Goal: Task Accomplishment & Management: Manage account settings

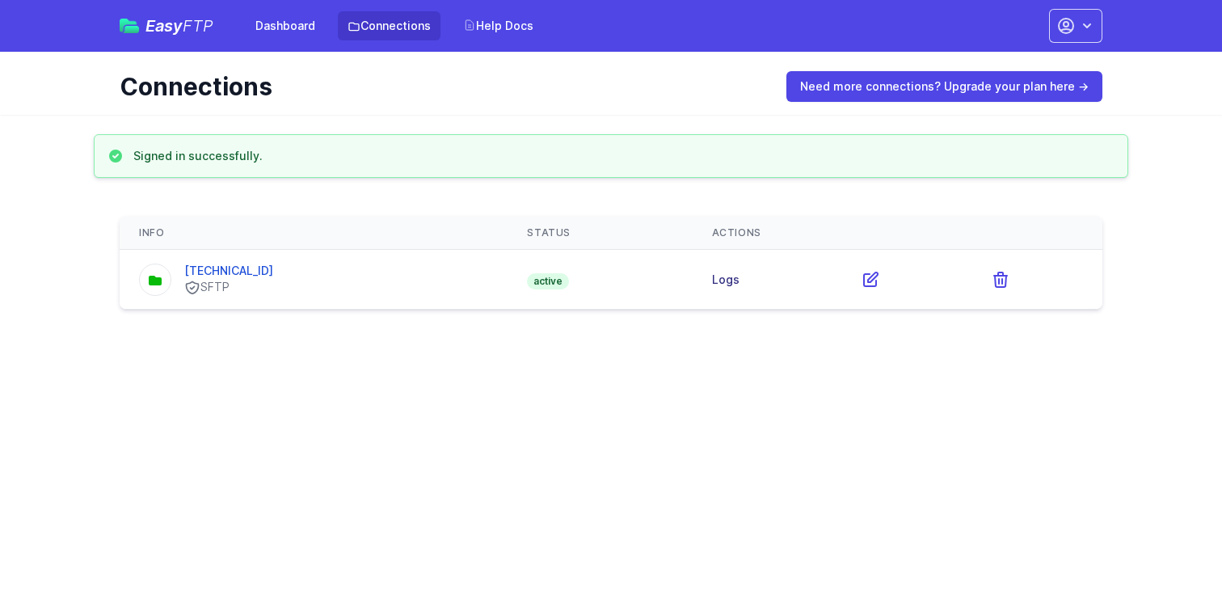
click at [712, 283] on link "Logs" at bounding box center [725, 279] width 27 height 14
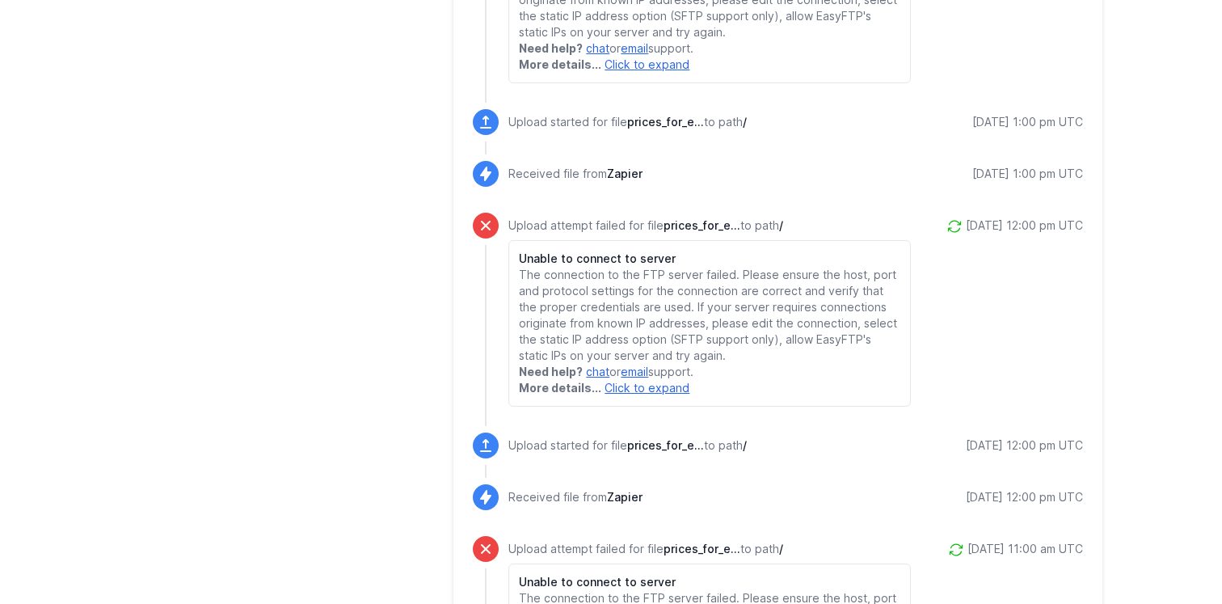
scroll to position [824, 0]
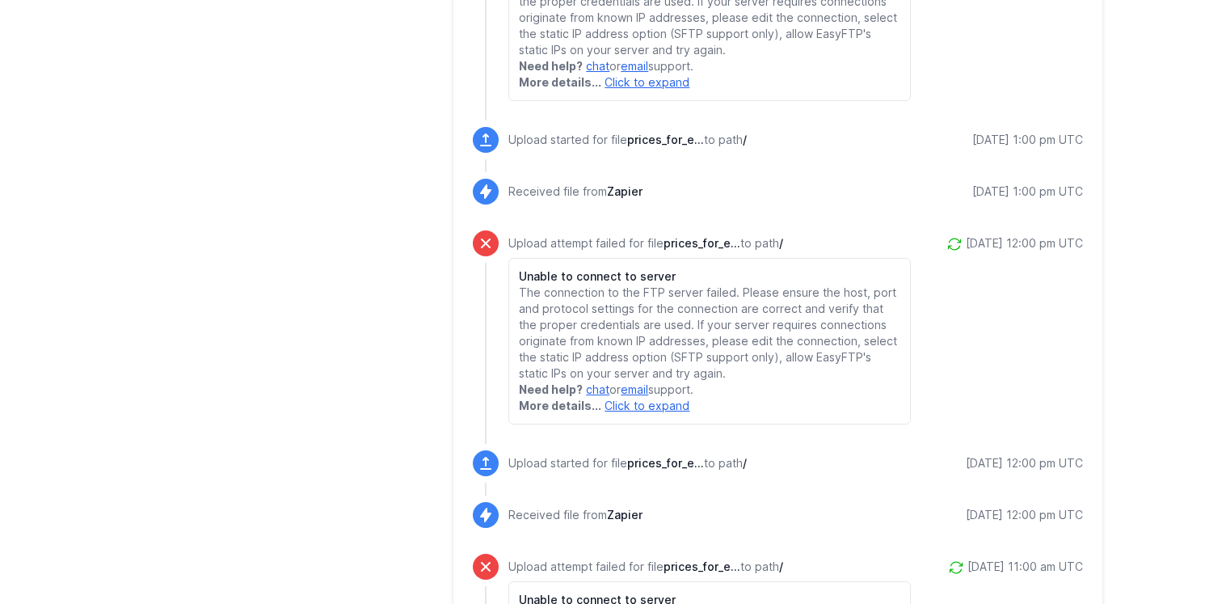
click at [672, 404] on link "Click to expand" at bounding box center [647, 406] width 85 height 14
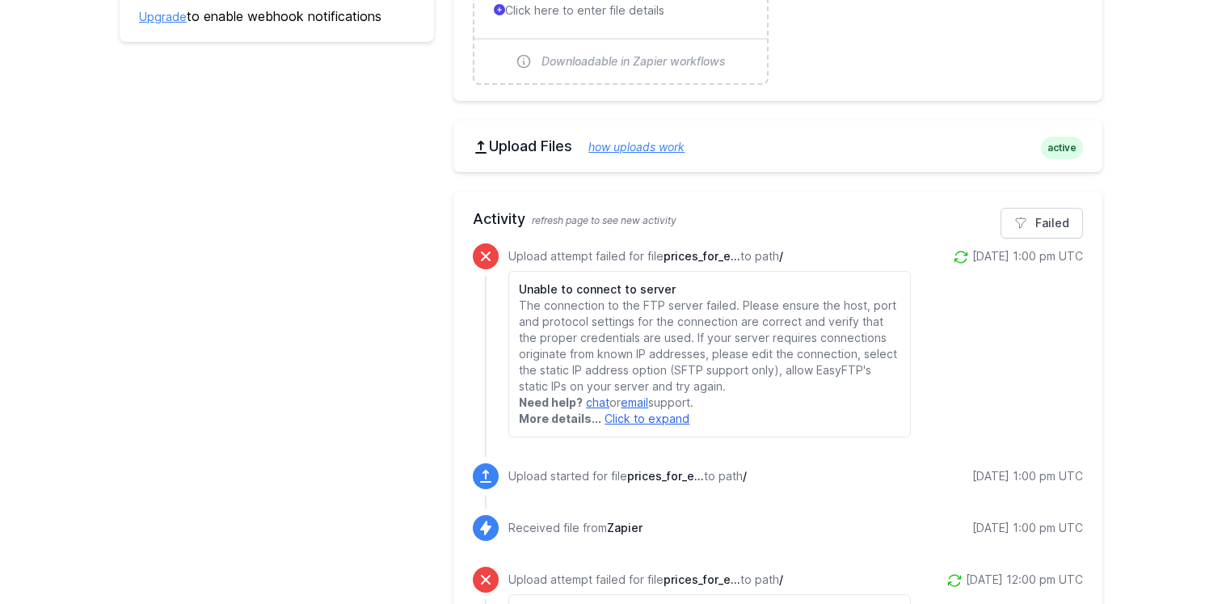
scroll to position [0, 0]
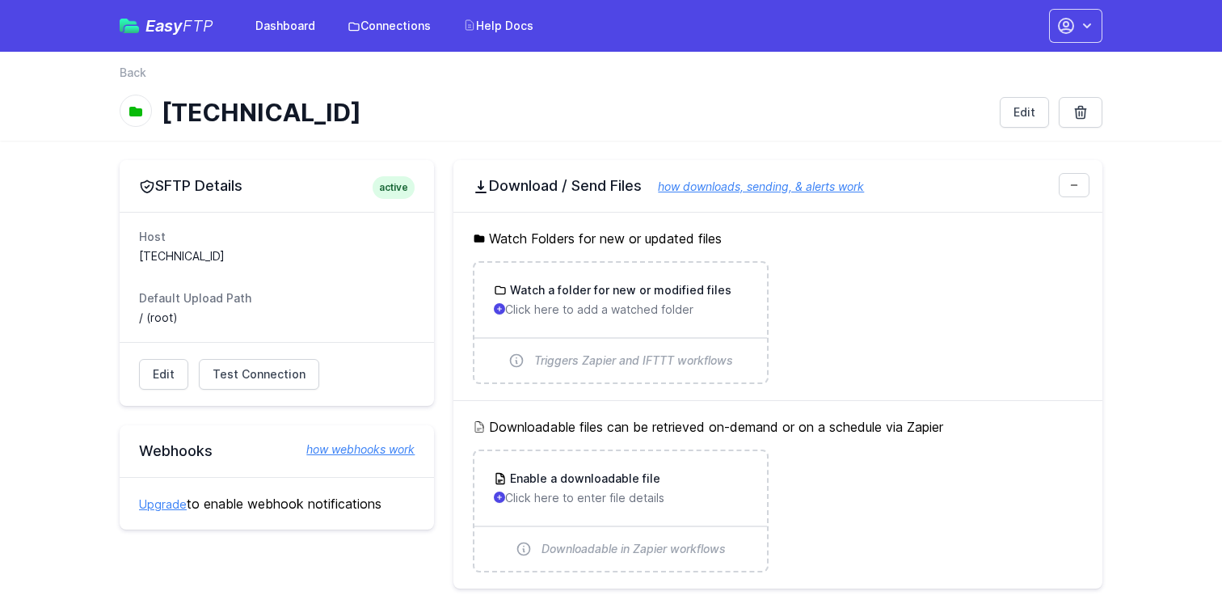
click at [196, 257] on dd "99.13.36.149:2222" at bounding box center [277, 256] width 276 height 16
click at [196, 257] on dd "[TECHNICAL_ID]" at bounding box center [277, 256] width 276 height 16
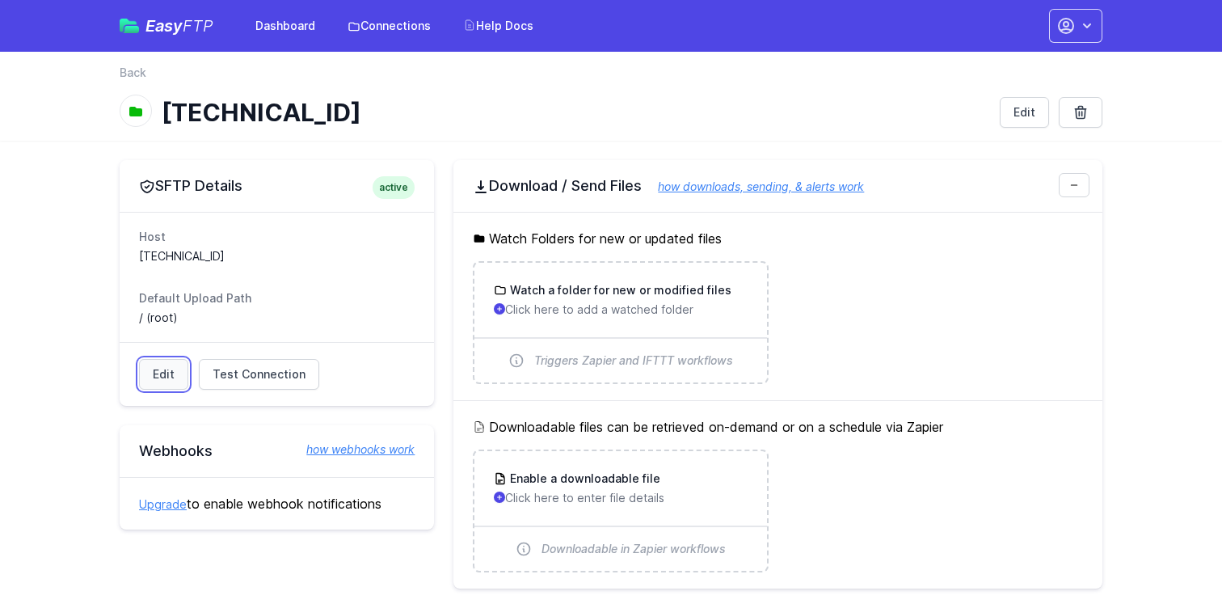
click at [180, 377] on link "Edit" at bounding box center [163, 374] width 49 height 31
click at [164, 380] on link "Edit" at bounding box center [163, 374] width 49 height 31
click at [163, 357] on div "Edit Test Connection Results Please address issues below and test again. Contac…" at bounding box center [277, 374] width 314 height 64
click at [163, 367] on link "Edit" at bounding box center [163, 374] width 49 height 31
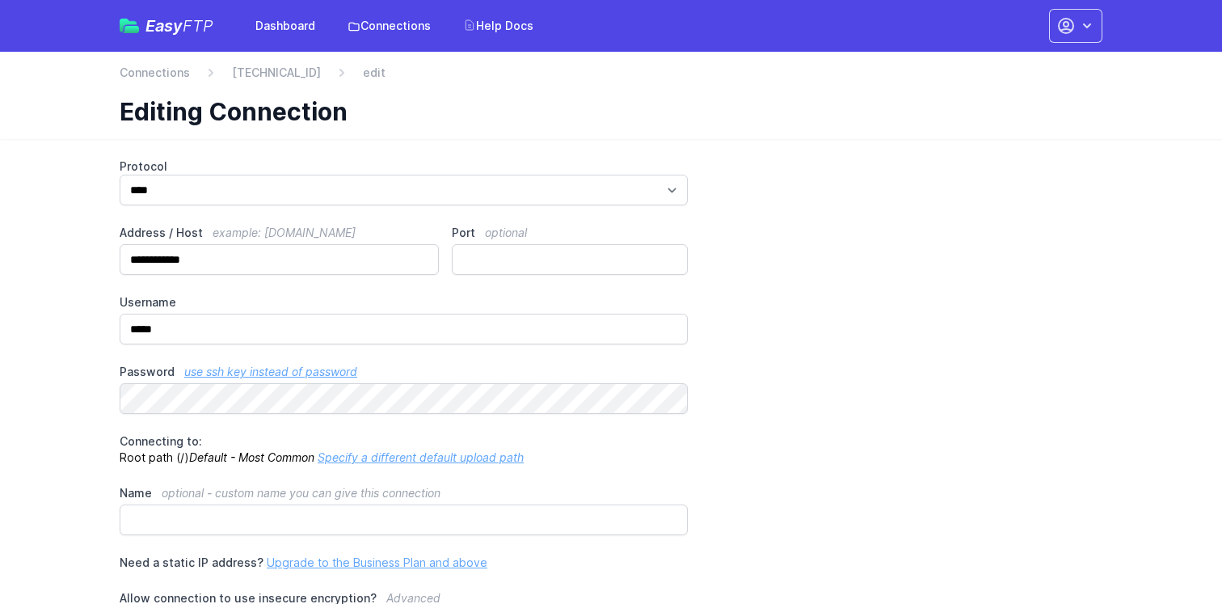
click at [83, 360] on main "**********" at bounding box center [611, 530] width 1222 height 783
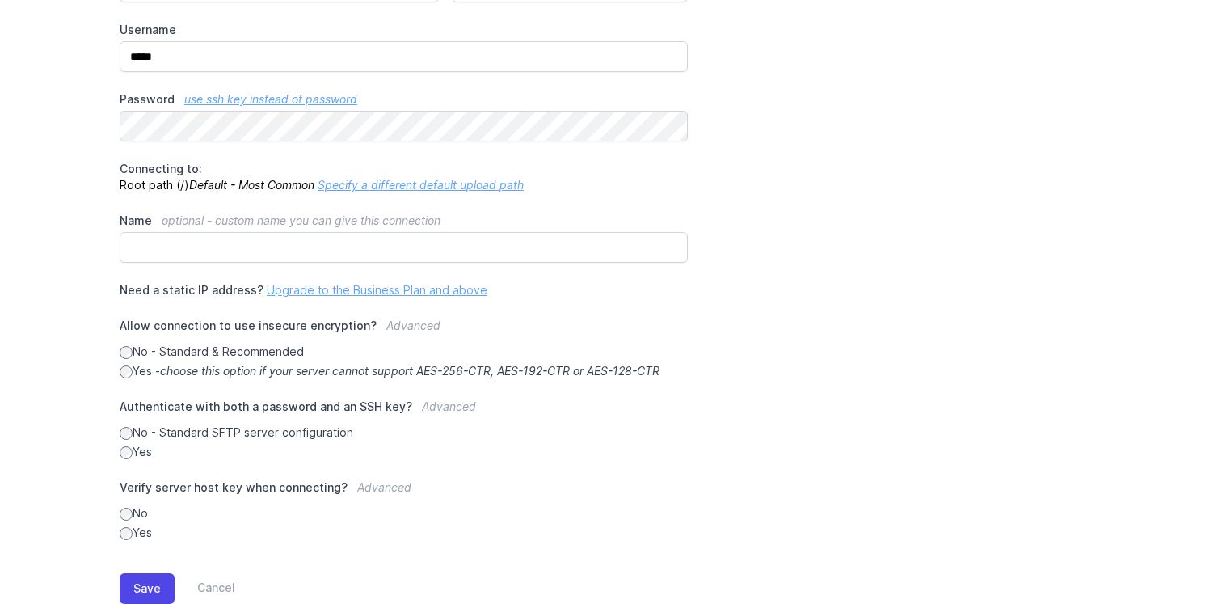
scroll to position [318, 0]
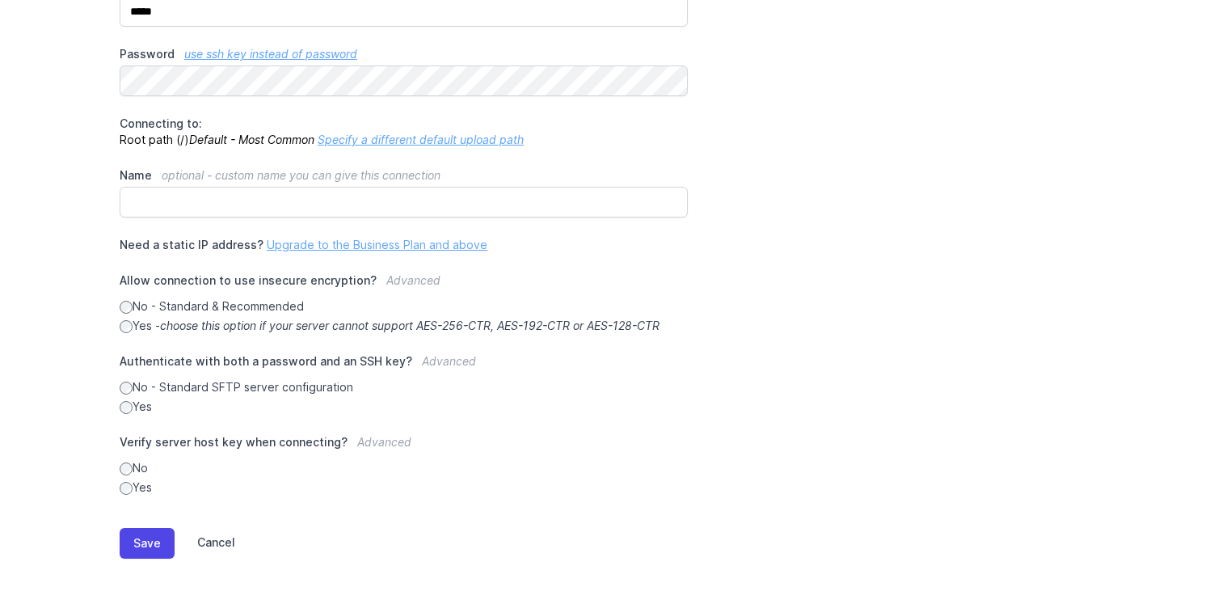
click at [217, 542] on link "Cancel" at bounding box center [205, 543] width 61 height 31
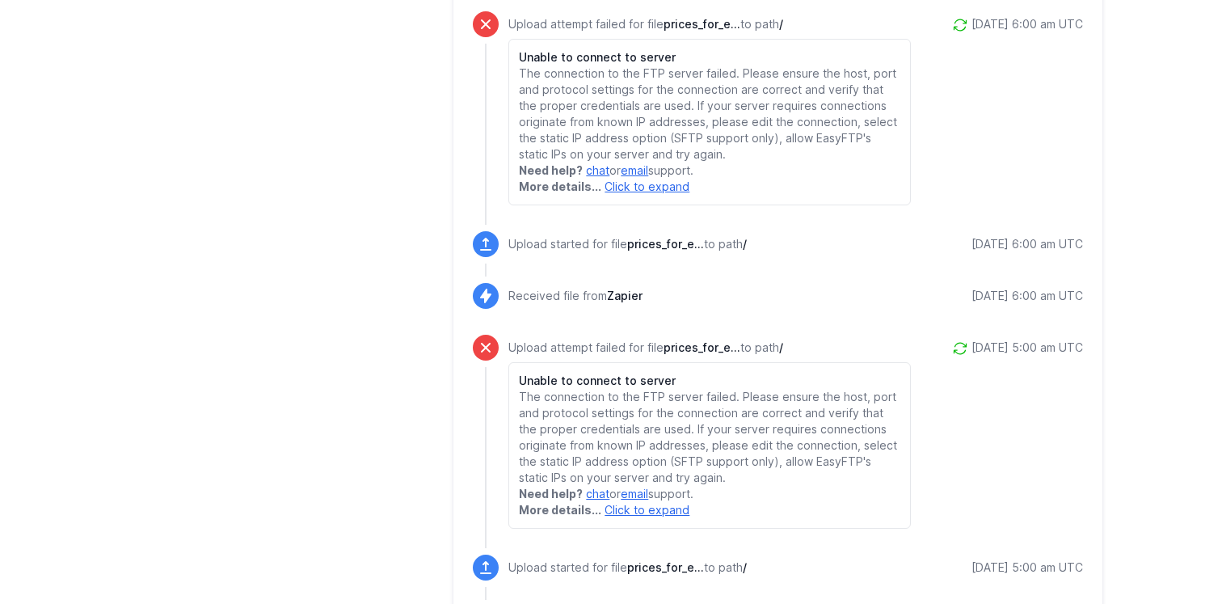
scroll to position [3422, 0]
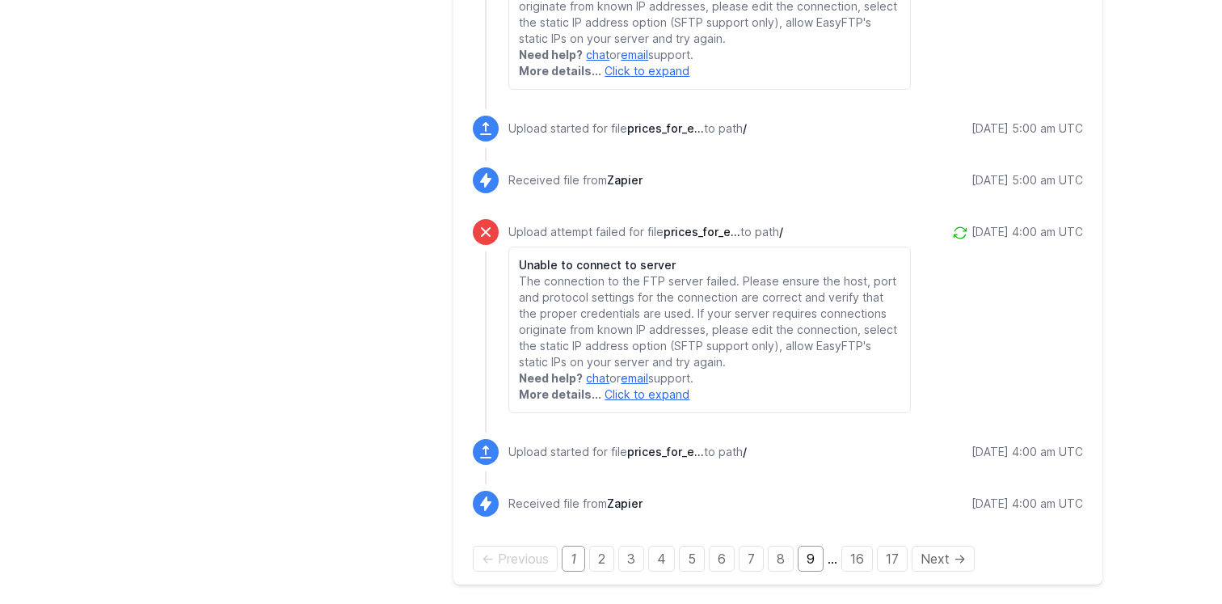
click at [812, 567] on link "9" at bounding box center [811, 559] width 26 height 26
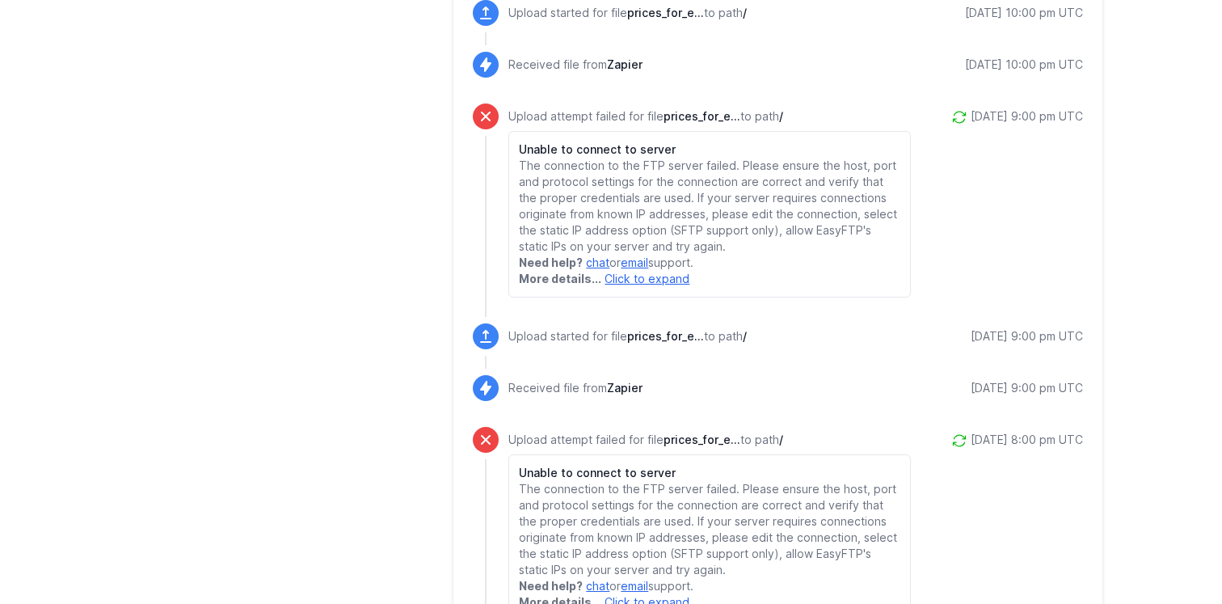
scroll to position [3422, 0]
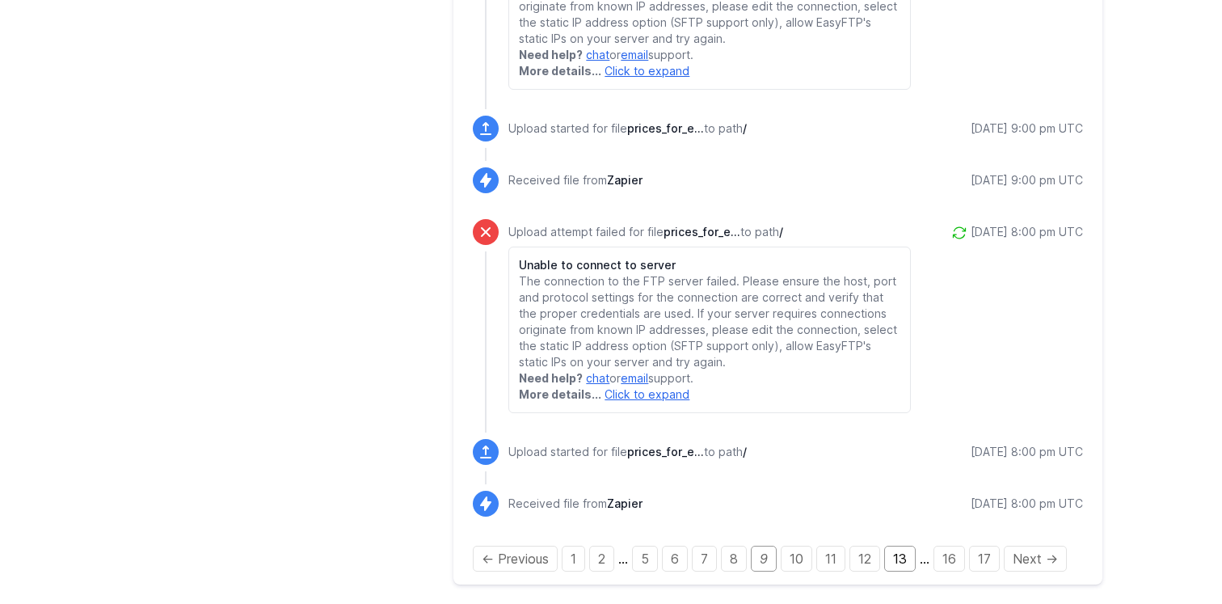
click at [908, 562] on link "13" at bounding box center [900, 559] width 32 height 26
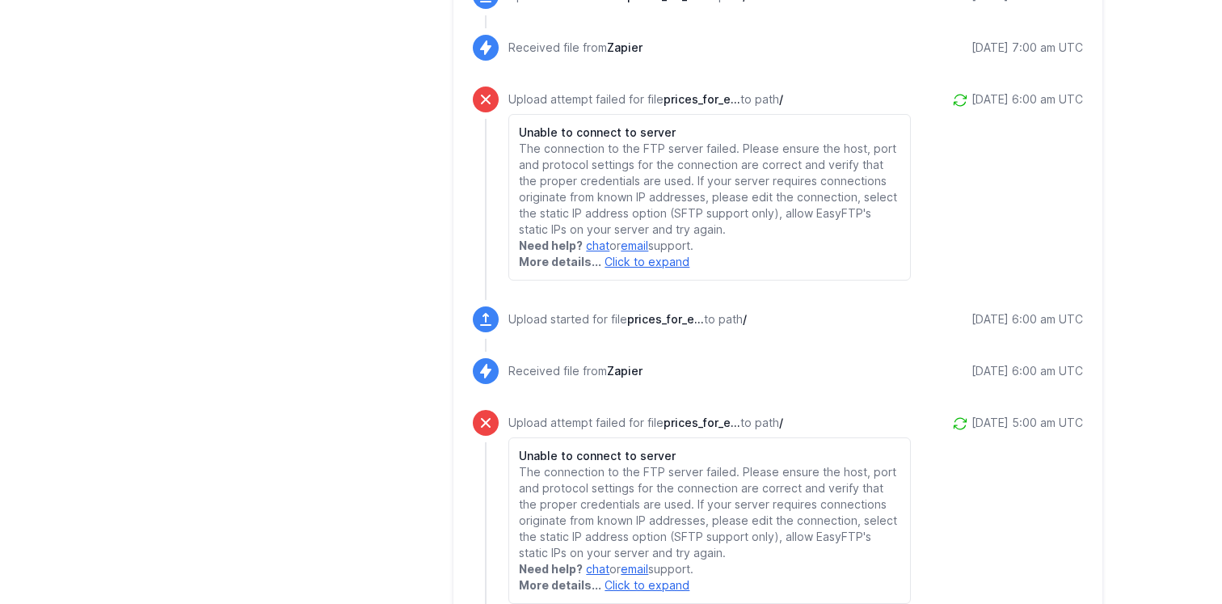
scroll to position [3422, 0]
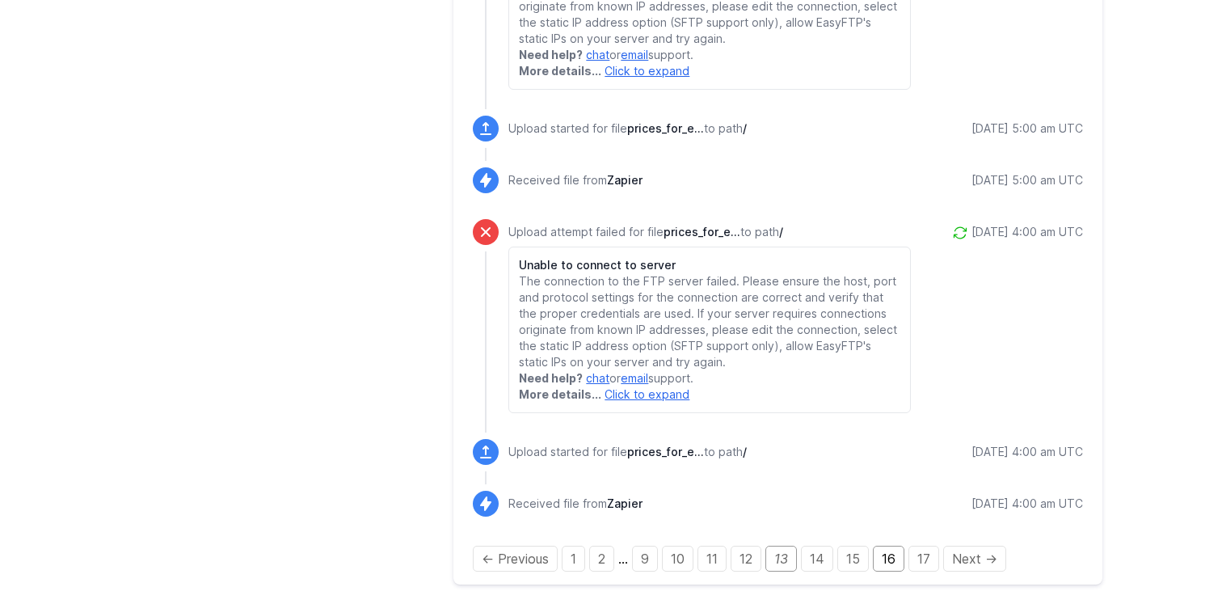
click at [897, 563] on link "16" at bounding box center [889, 559] width 32 height 26
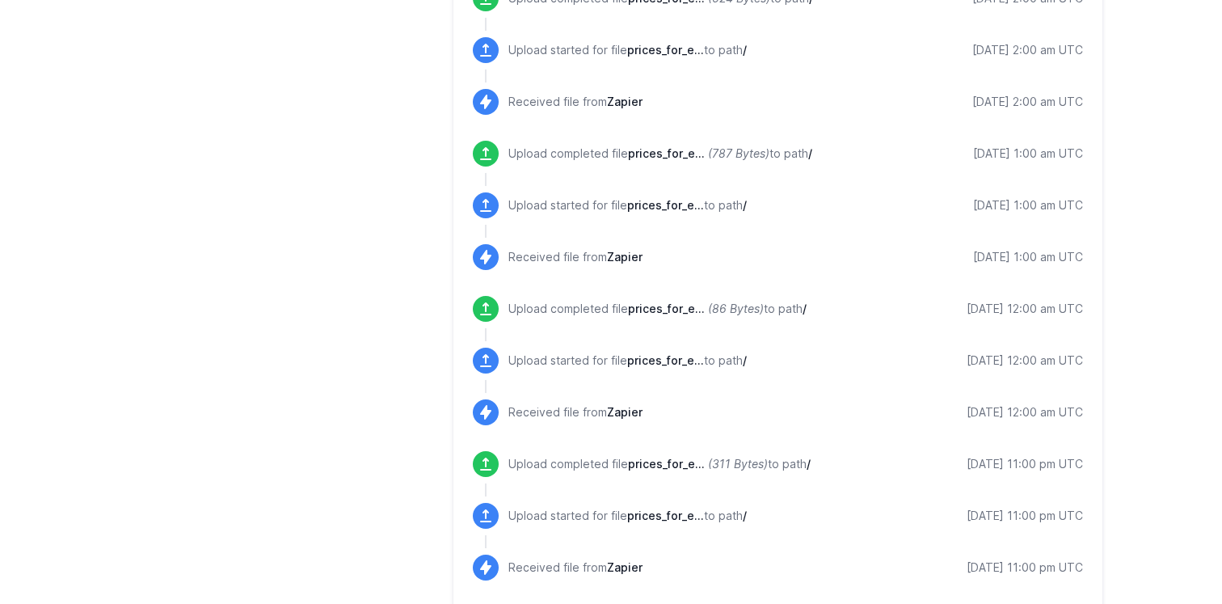
scroll to position [2245, 0]
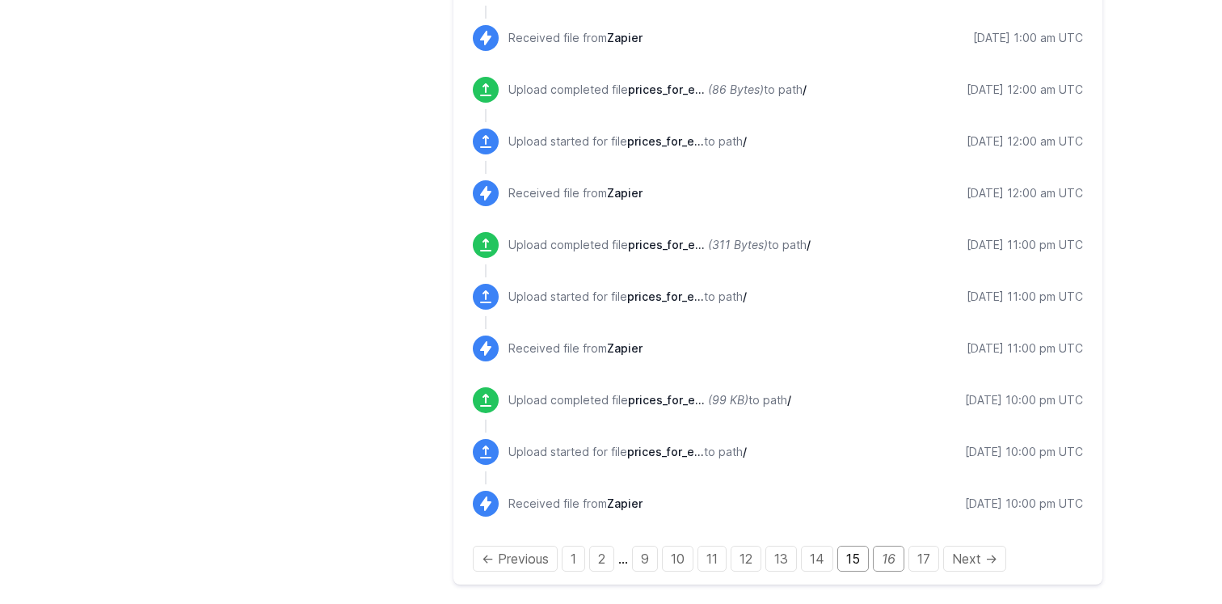
click at [862, 557] on link "15" at bounding box center [854, 559] width 32 height 26
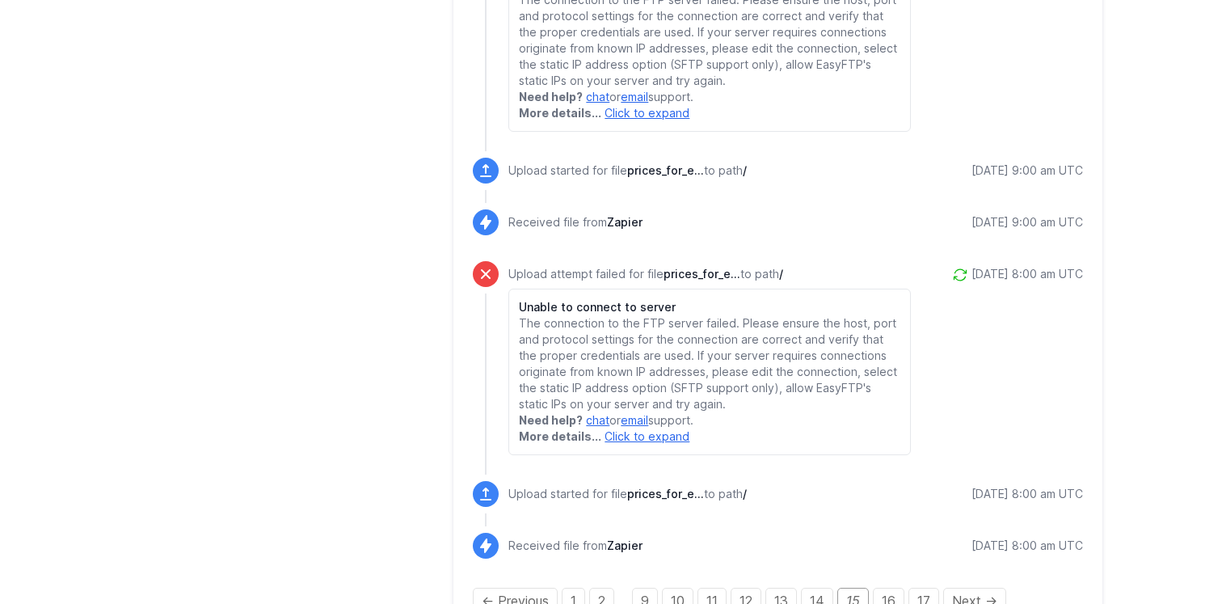
scroll to position [3422, 0]
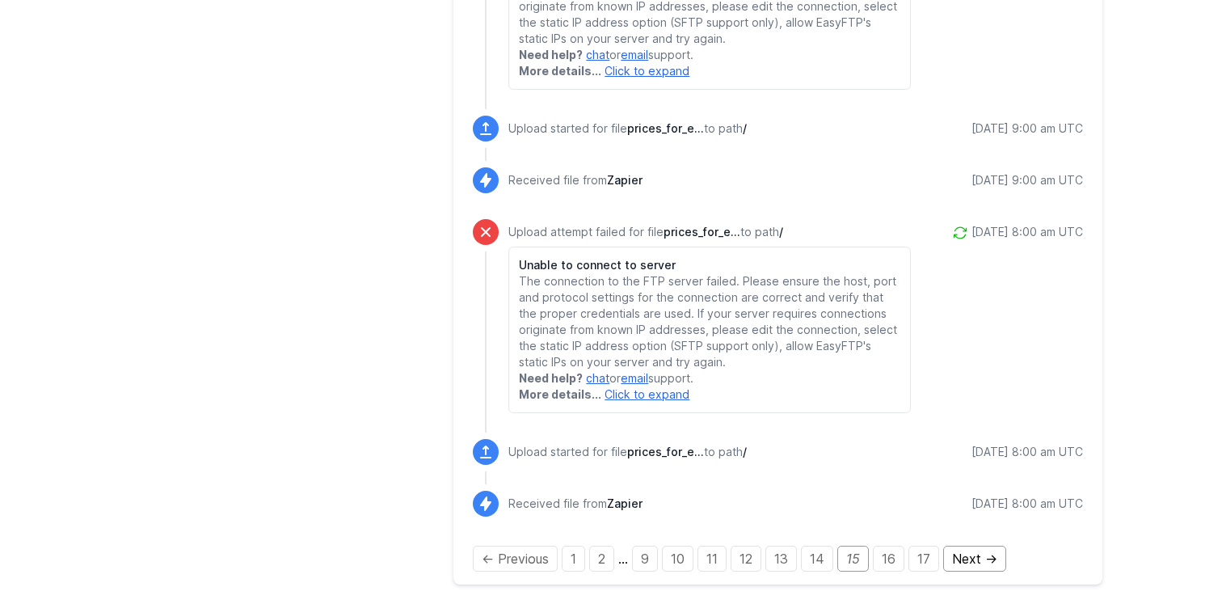
click at [974, 559] on link "Next →" at bounding box center [974, 559] width 63 height 26
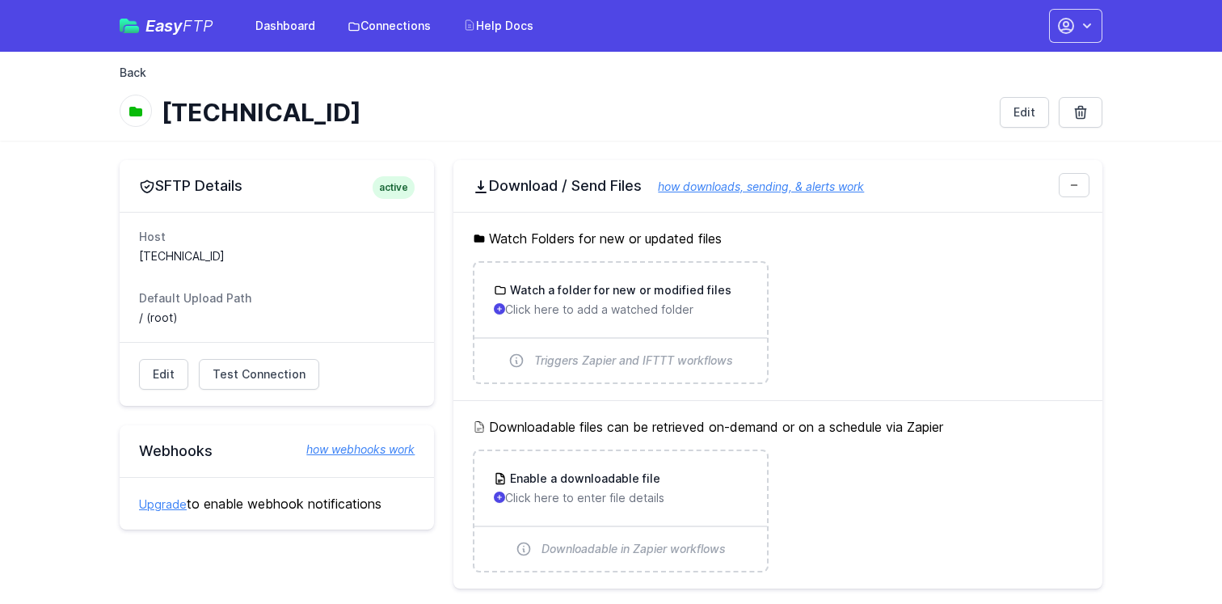
click at [127, 74] on link "Back" at bounding box center [133, 73] width 27 height 16
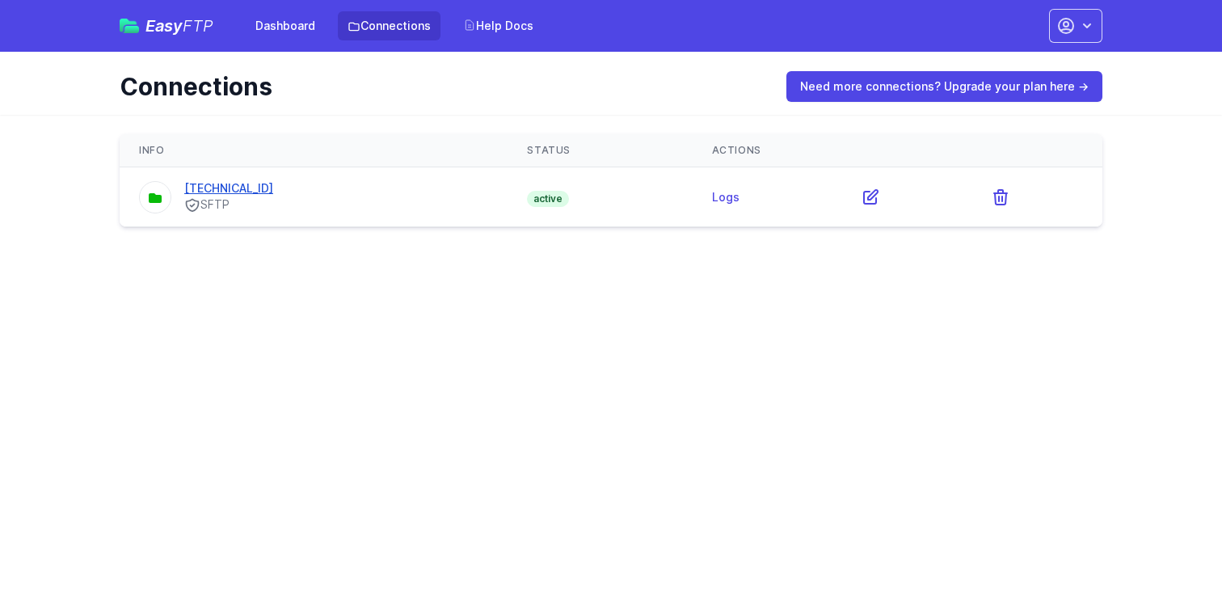
click at [226, 192] on link "99.13.36.149" at bounding box center [228, 188] width 89 height 14
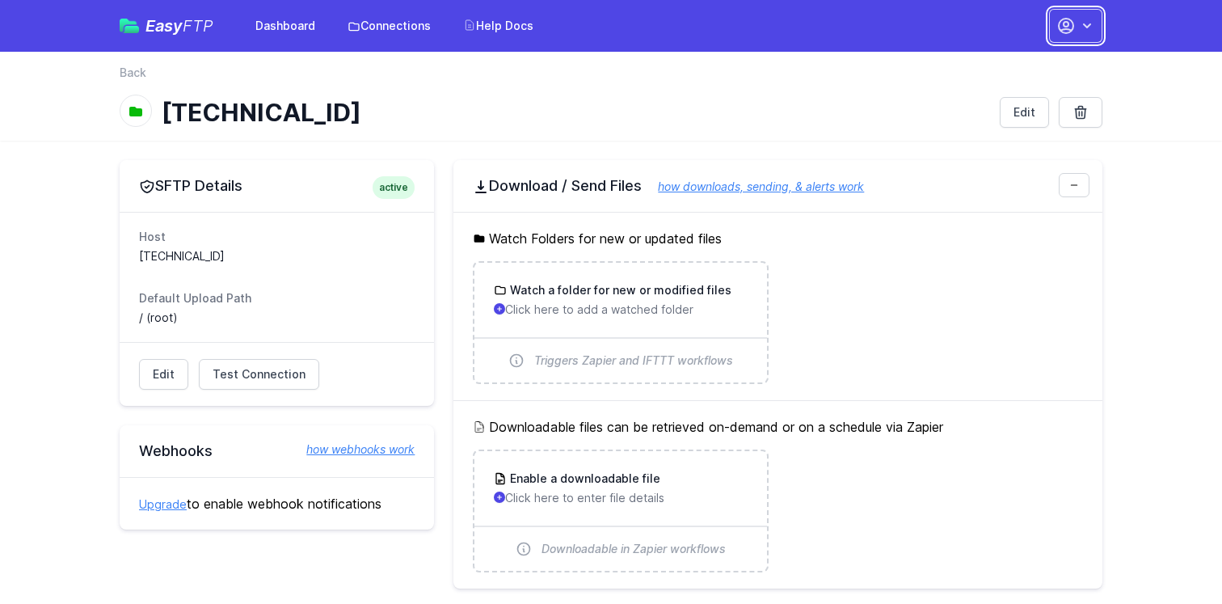
click at [1098, 39] on button "button" at bounding box center [1075, 26] width 53 height 34
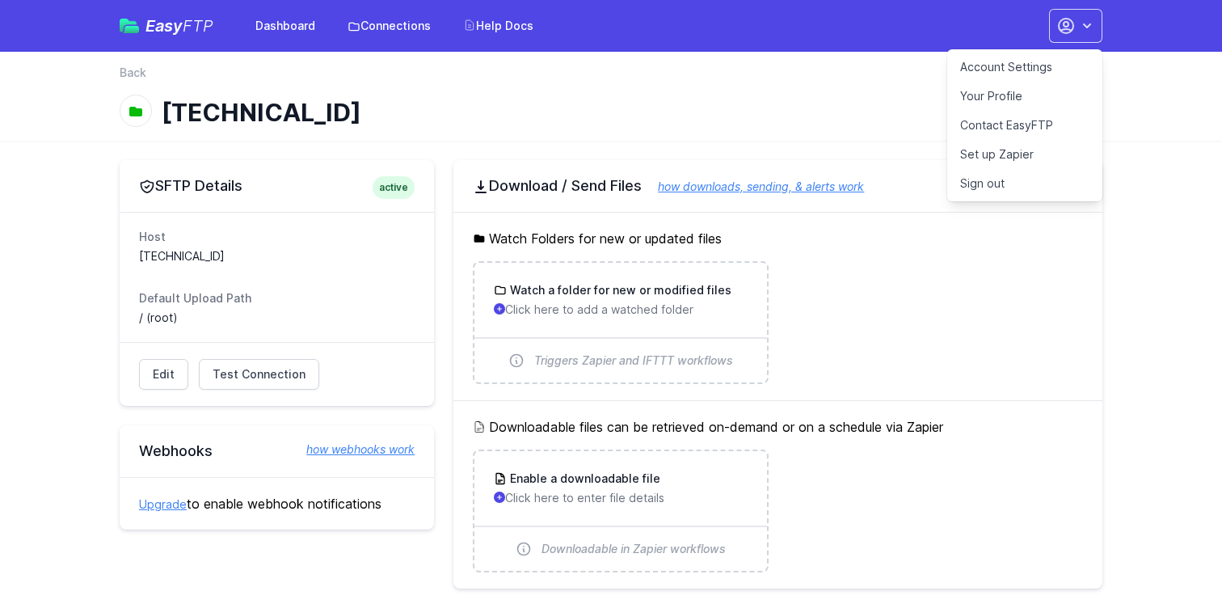
click at [1002, 65] on link "Account Settings" at bounding box center [1024, 67] width 155 height 29
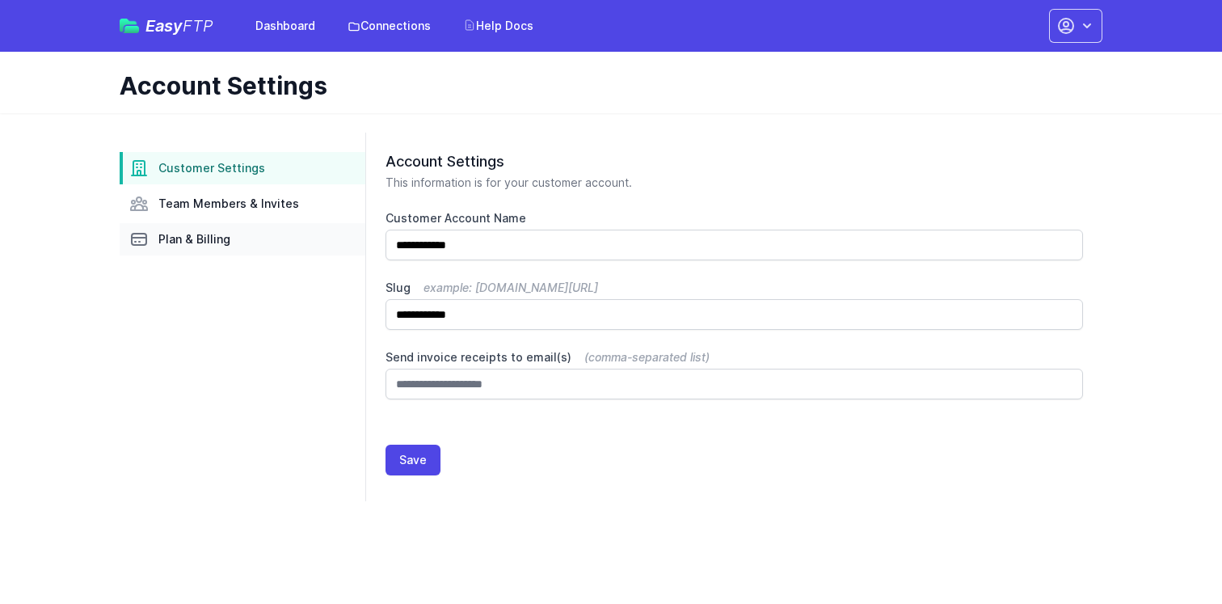
click at [226, 237] on span "Plan & Billing" at bounding box center [194, 239] width 72 height 16
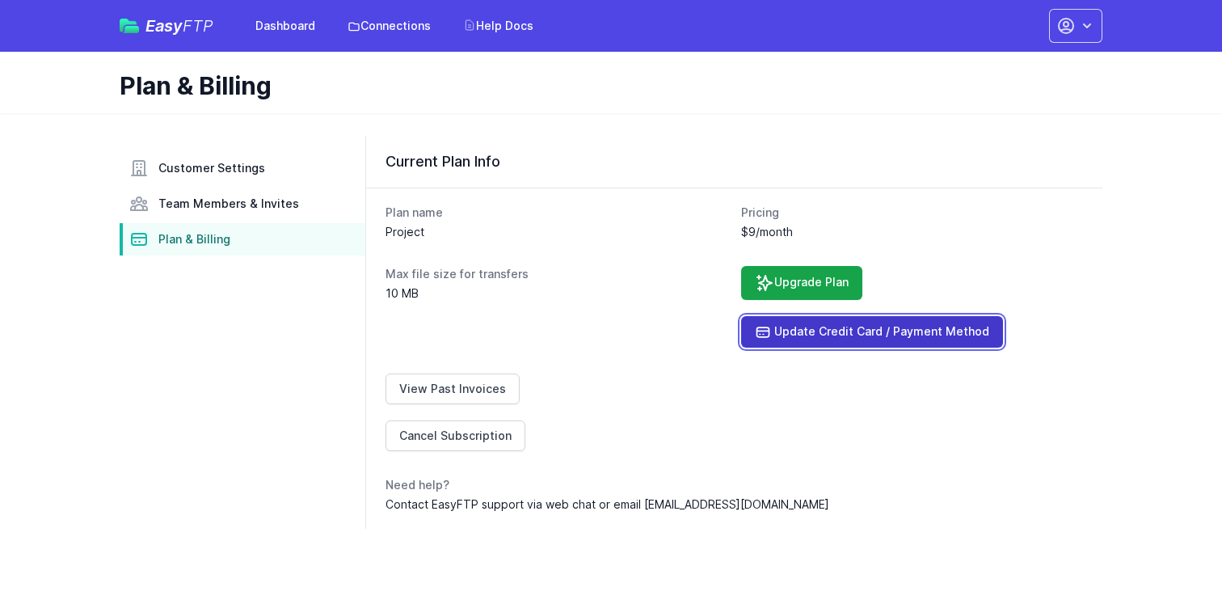
click at [759, 319] on link "Update Credit Card / Payment Method" at bounding box center [872, 332] width 262 height 32
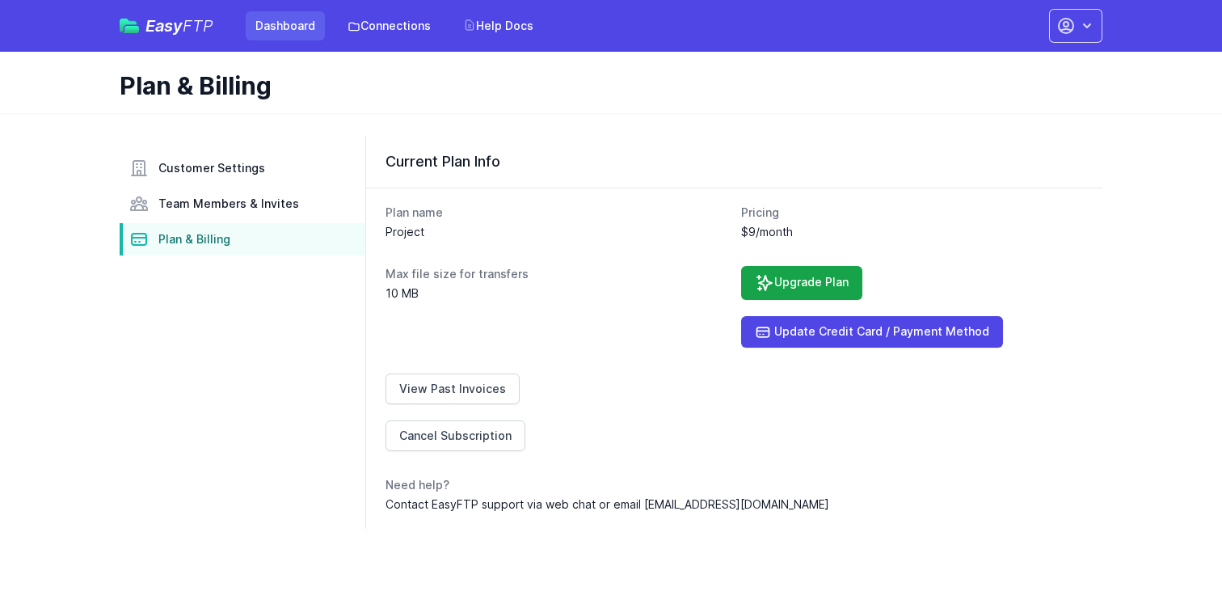
click at [305, 23] on link "Dashboard" at bounding box center [285, 25] width 79 height 29
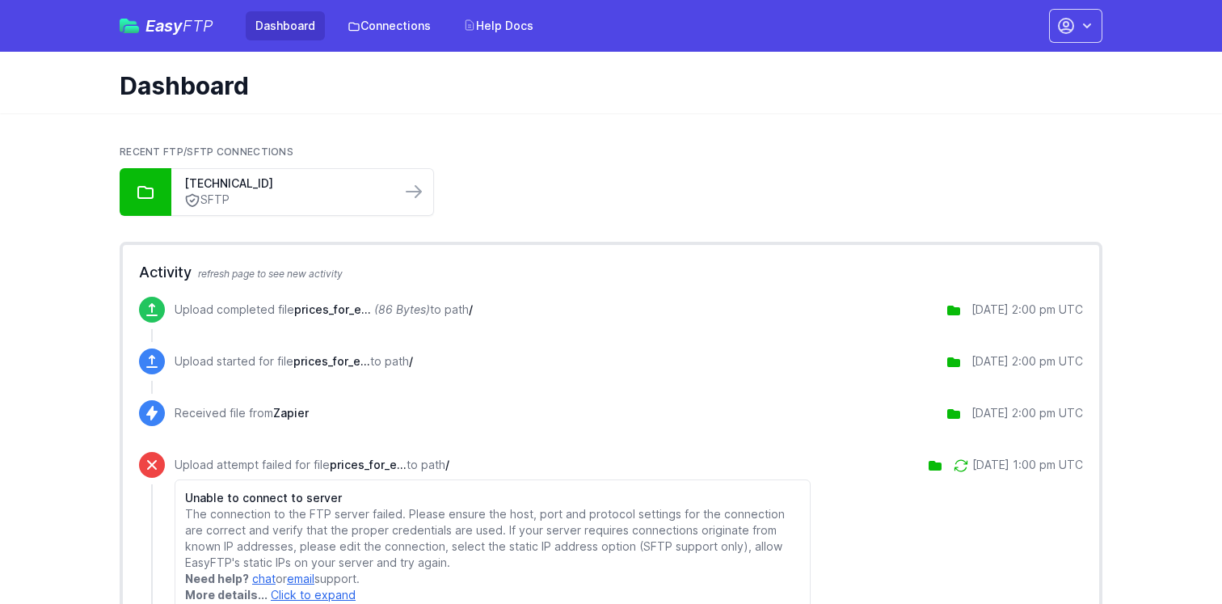
click at [222, 36] on div "Dashboard Connections Help Docs" at bounding box center [378, 25] width 330 height 29
click at [272, 36] on link "Dashboard" at bounding box center [285, 25] width 79 height 29
click at [403, 32] on link "Connections" at bounding box center [389, 25] width 103 height 29
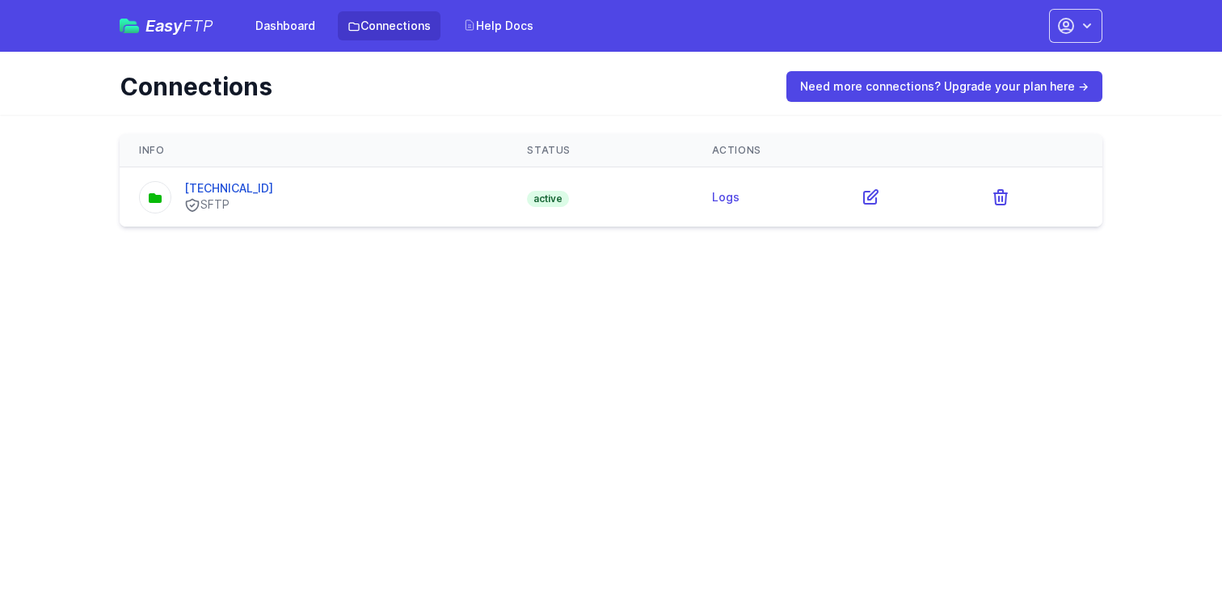
click at [259, 192] on div "[TECHNICAL_ID] SFTP" at bounding box center [313, 196] width 349 height 33
click at [712, 195] on link "Logs" at bounding box center [725, 197] width 27 height 14
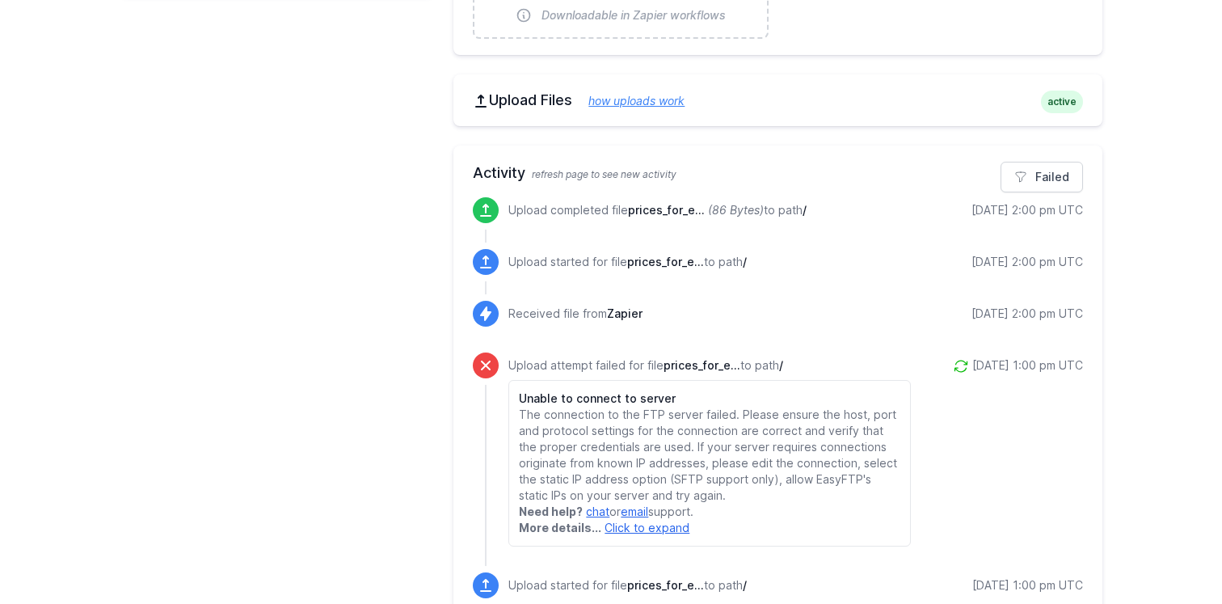
scroll to position [538, 0]
